Goal: Information Seeking & Learning: Learn about a topic

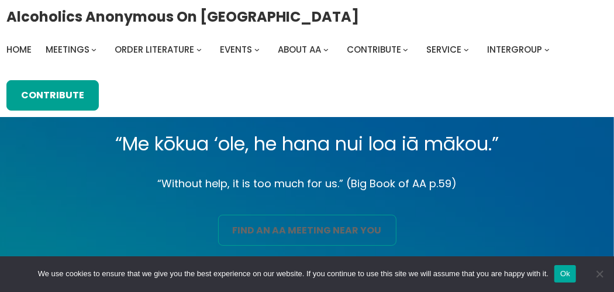
click at [253, 227] on link "find an aa meeting near you" at bounding box center [307, 229] width 178 height 30
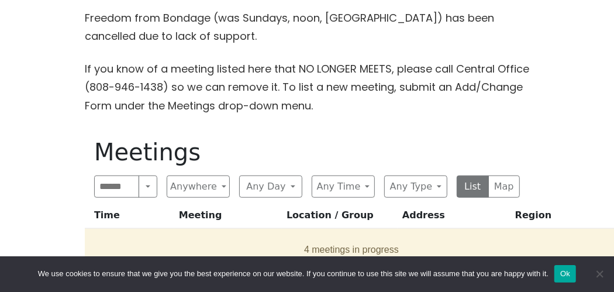
scroll to position [467, 0]
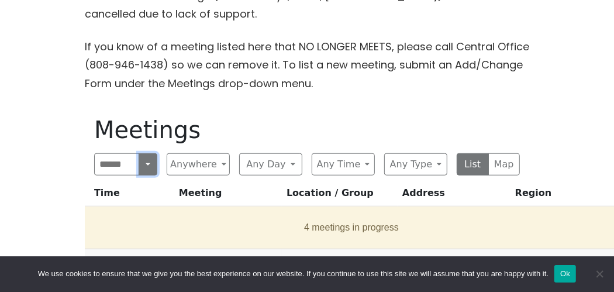
click at [143, 173] on button "Search" at bounding box center [147, 164] width 19 height 22
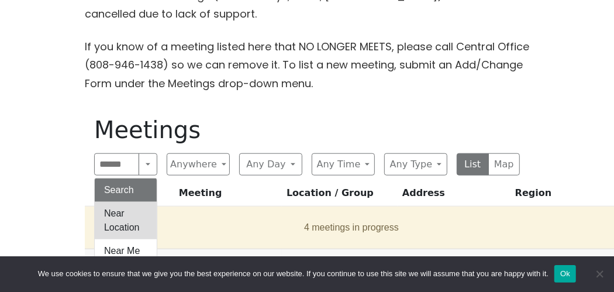
click at [134, 211] on button "Near Location" at bounding box center [126, 220] width 62 height 37
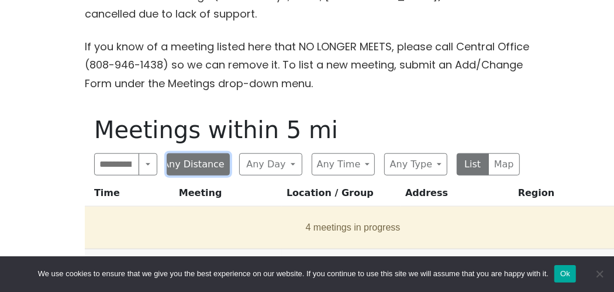
click at [224, 170] on button "Any Distance" at bounding box center [198, 164] width 63 height 22
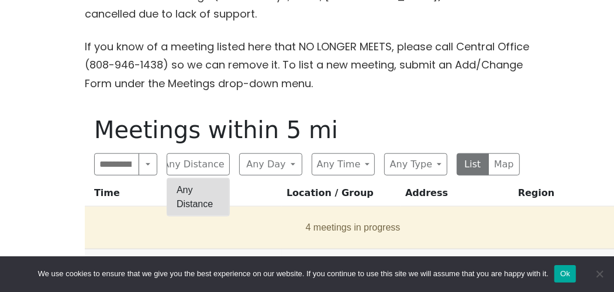
click at [213, 201] on button "Any Distance" at bounding box center [198, 196] width 62 height 37
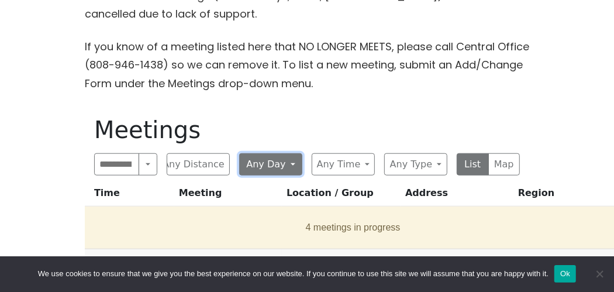
click at [292, 164] on button "Any Day" at bounding box center [270, 164] width 63 height 22
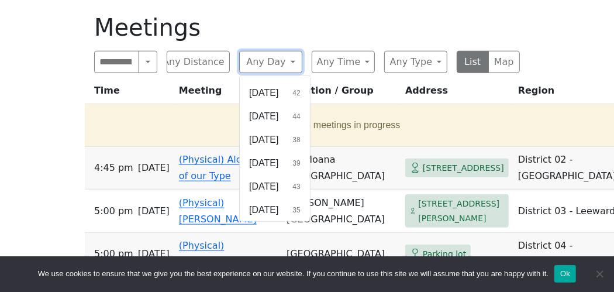
scroll to position [584, 0]
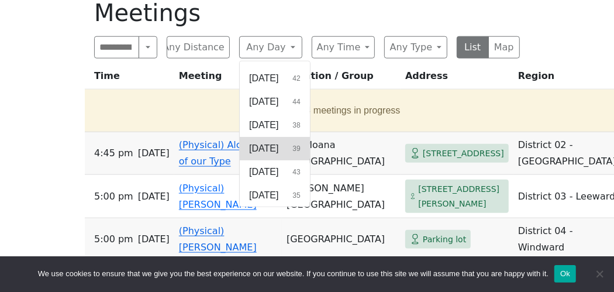
click at [278, 146] on span "[DATE]" at bounding box center [263, 148] width 29 height 14
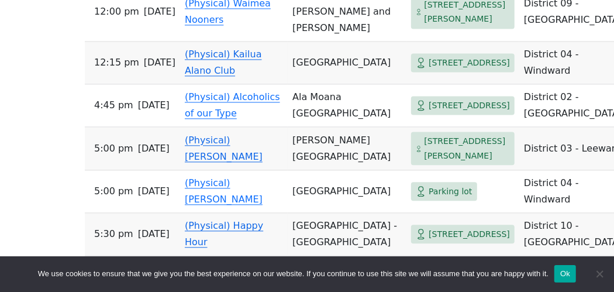
scroll to position [1286, 0]
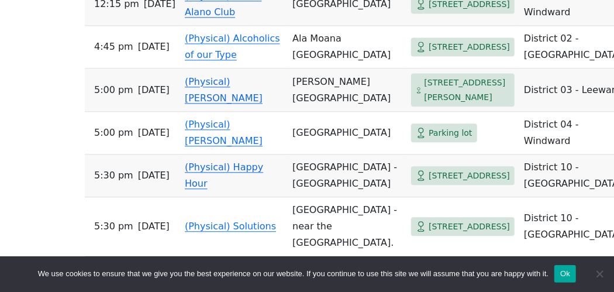
click at [213, 77] on link "(Physical) [PERSON_NAME]" at bounding box center [224, 89] width 78 height 27
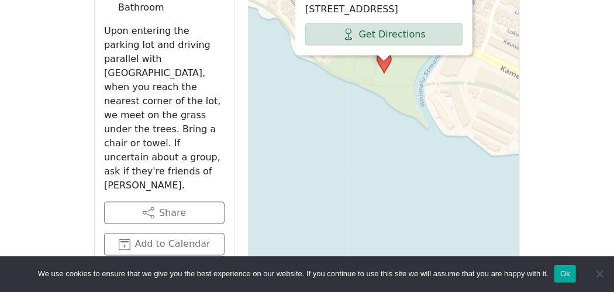
scroll to position [807, 0]
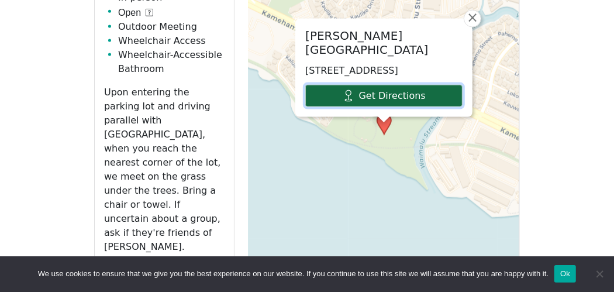
click at [399, 96] on link "Get Directions" at bounding box center [383, 96] width 157 height 22
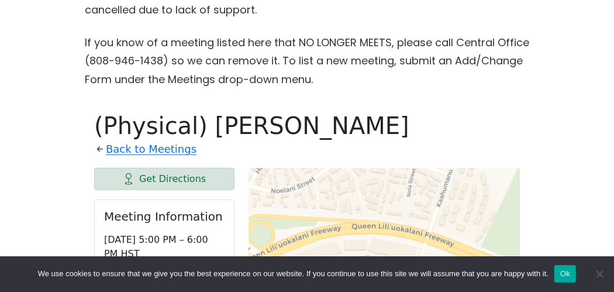
scroll to position [456, 0]
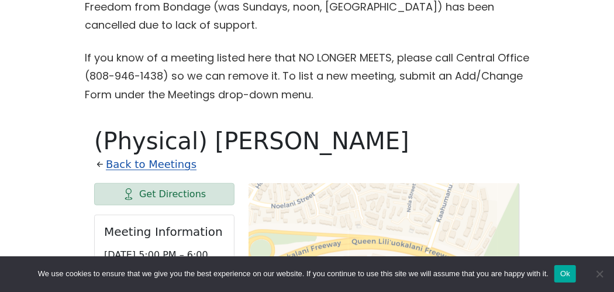
click at [124, 162] on link "Back to Meetings" at bounding box center [151, 164] width 91 height 19
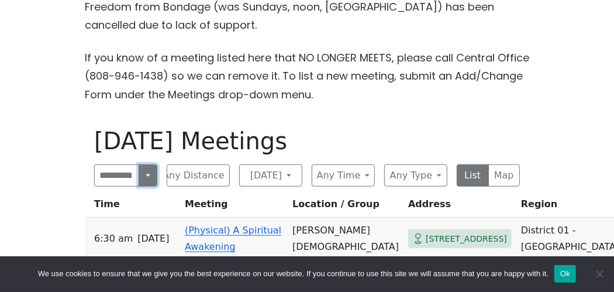
click at [147, 178] on button "Near Location" at bounding box center [147, 175] width 19 height 22
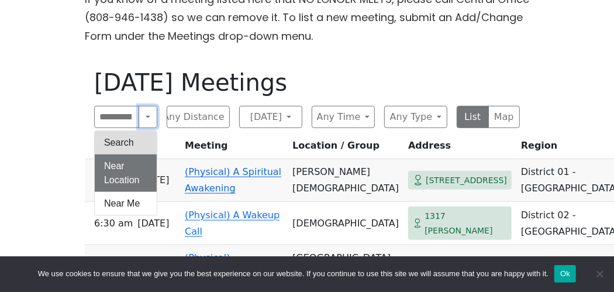
scroll to position [573, 0]
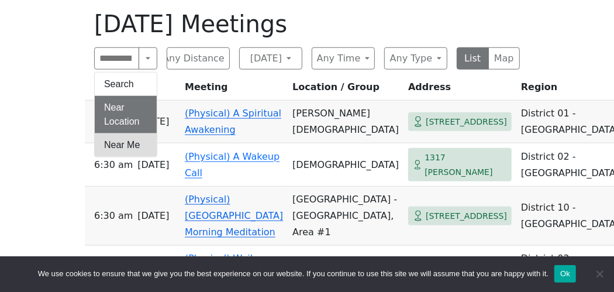
click at [119, 147] on button "Near Me" at bounding box center [126, 144] width 62 height 23
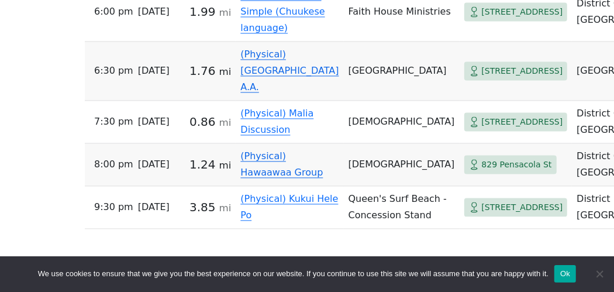
scroll to position [1158, 0]
click at [262, 143] on td "(Physical) Malia Discussion" at bounding box center [289, 122] width 108 height 43
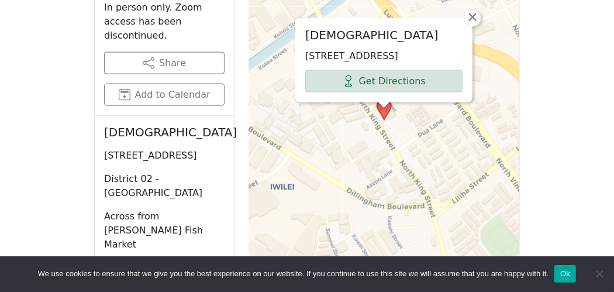
scroll to position [807, 0]
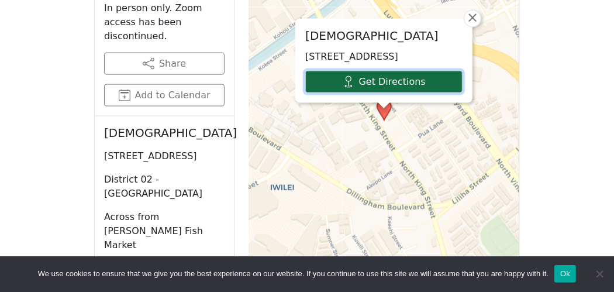
click at [402, 84] on link "Get Directions" at bounding box center [383, 82] width 157 height 22
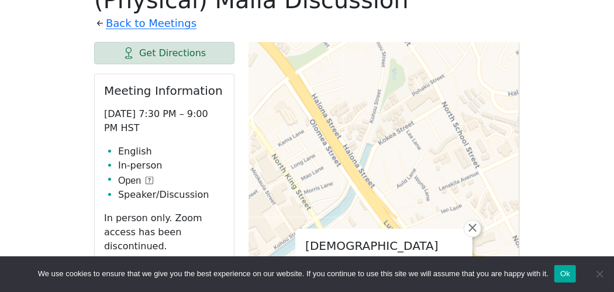
scroll to position [573, 0]
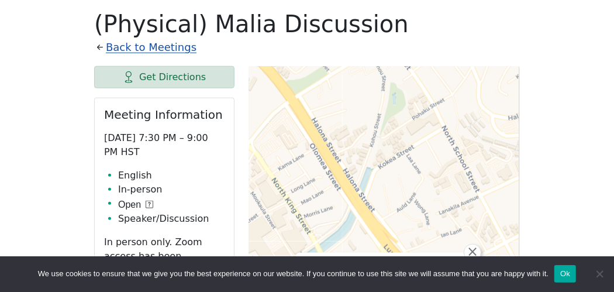
click at [131, 46] on link "Back to Meetings" at bounding box center [151, 47] width 91 height 19
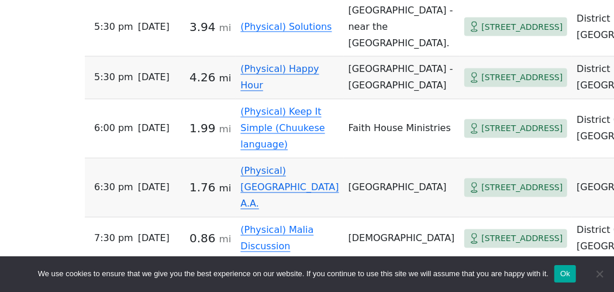
scroll to position [1099, 0]
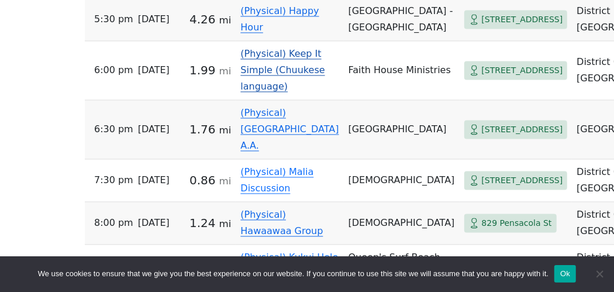
click at [251, 92] on link "(Physical) Keep It Simple (Chuukese language)" at bounding box center [282, 70] width 84 height 44
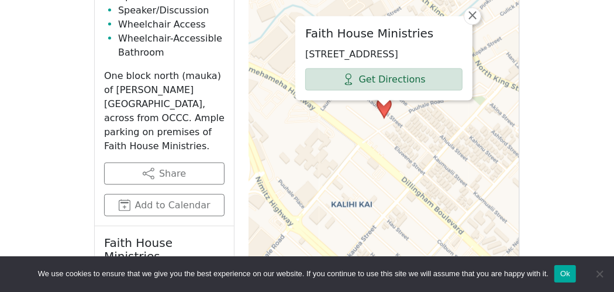
scroll to position [865, 0]
